Goal: Information Seeking & Learning: Learn about a topic

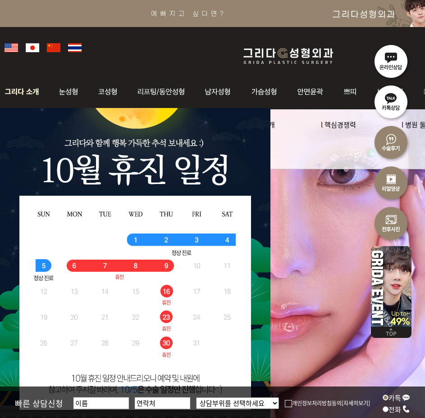
click at [14, 95] on img at bounding box center [24, 91] width 49 height 35
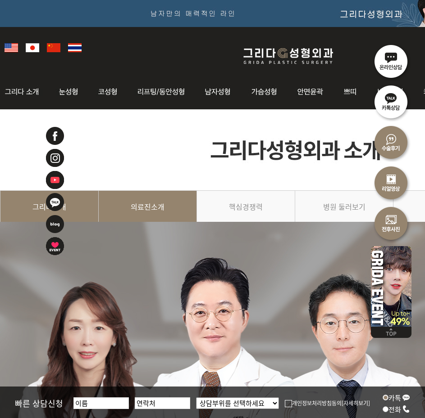
click at [148, 204] on link "의료진소개" at bounding box center [148, 211] width 98 height 41
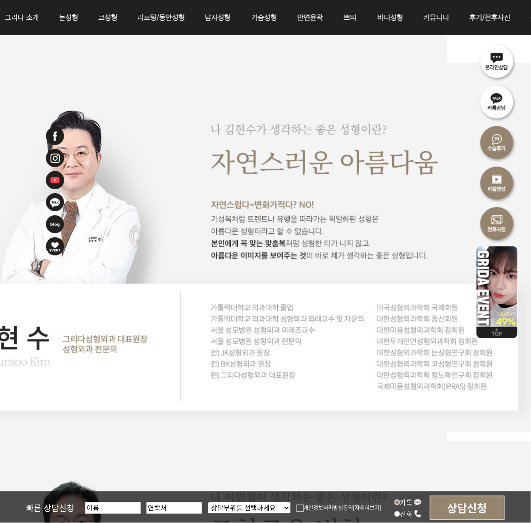
scroll to position [651, 84]
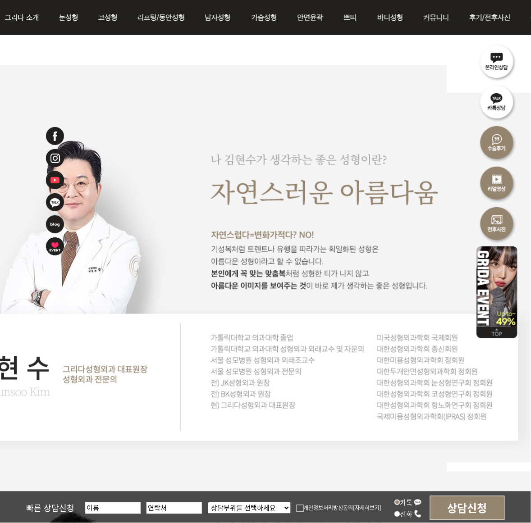
drag, startPoint x: 330, startPoint y: 444, endPoint x: 316, endPoint y: 405, distance: 41.0
click at [330, 418] on img at bounding box center [223, 282] width 615 height 379
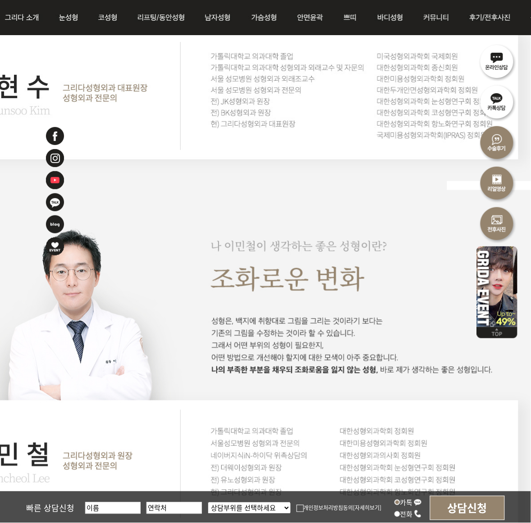
scroll to position [1045, 84]
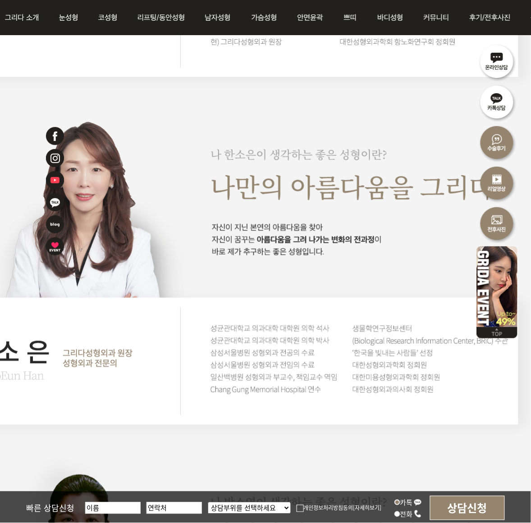
scroll to position [1327, 84]
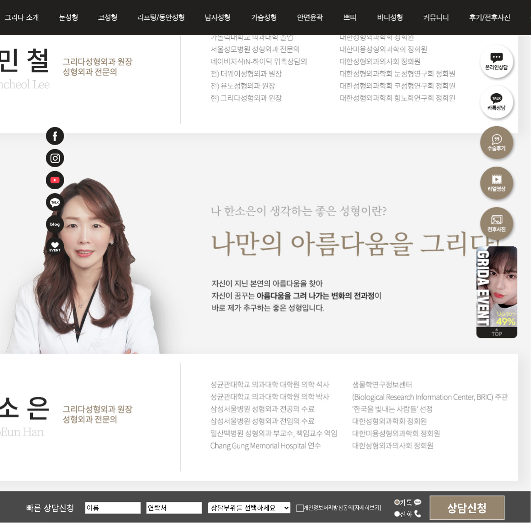
click at [218, 418] on img at bounding box center [223, 334] width 615 height 1076
